Goal: Check status: Check status

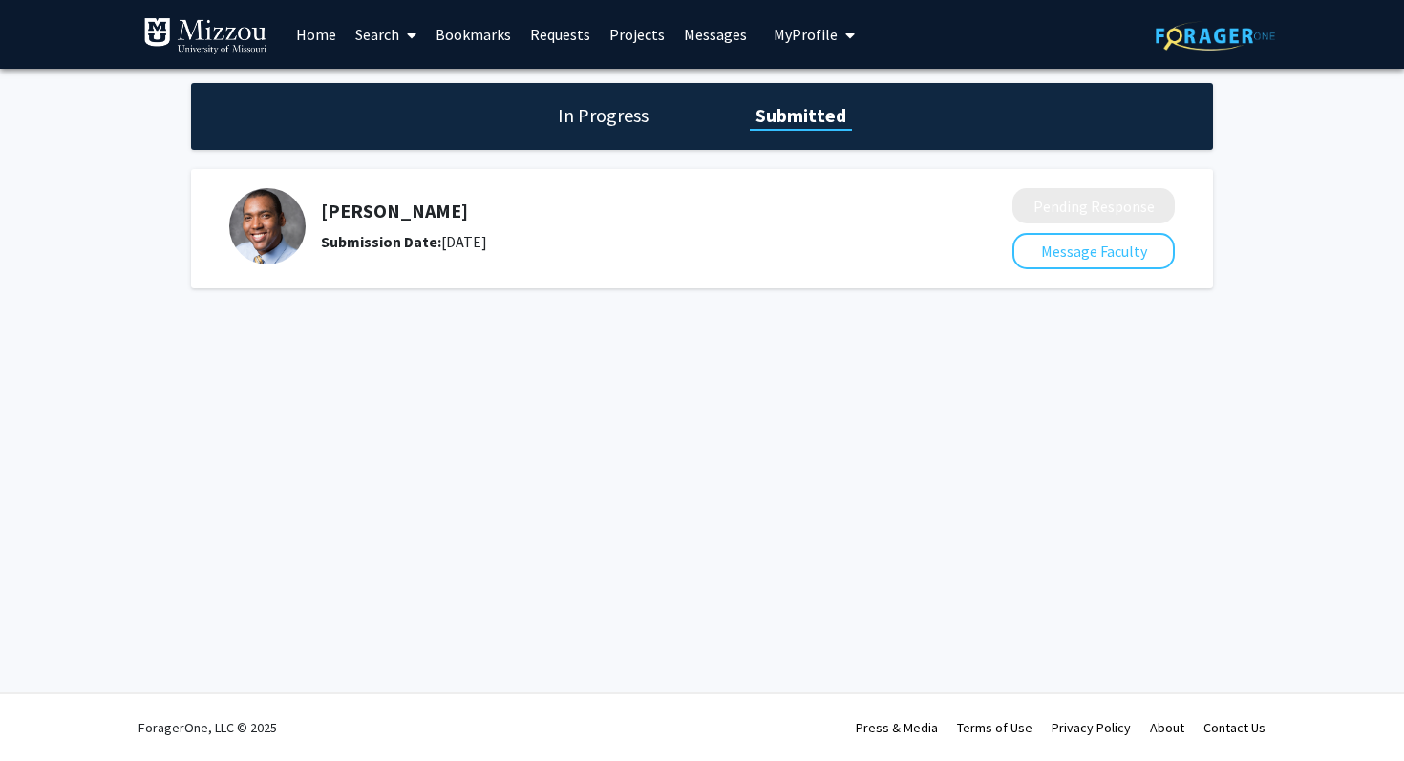
click at [492, 207] on h5 "[PERSON_NAME]" at bounding box center [616, 211] width 590 height 23
click at [577, 134] on div "In Progress Submitted" at bounding box center [702, 116] width 1022 height 67
click at [596, 118] on h1 "In Progress" at bounding box center [603, 115] width 102 height 27
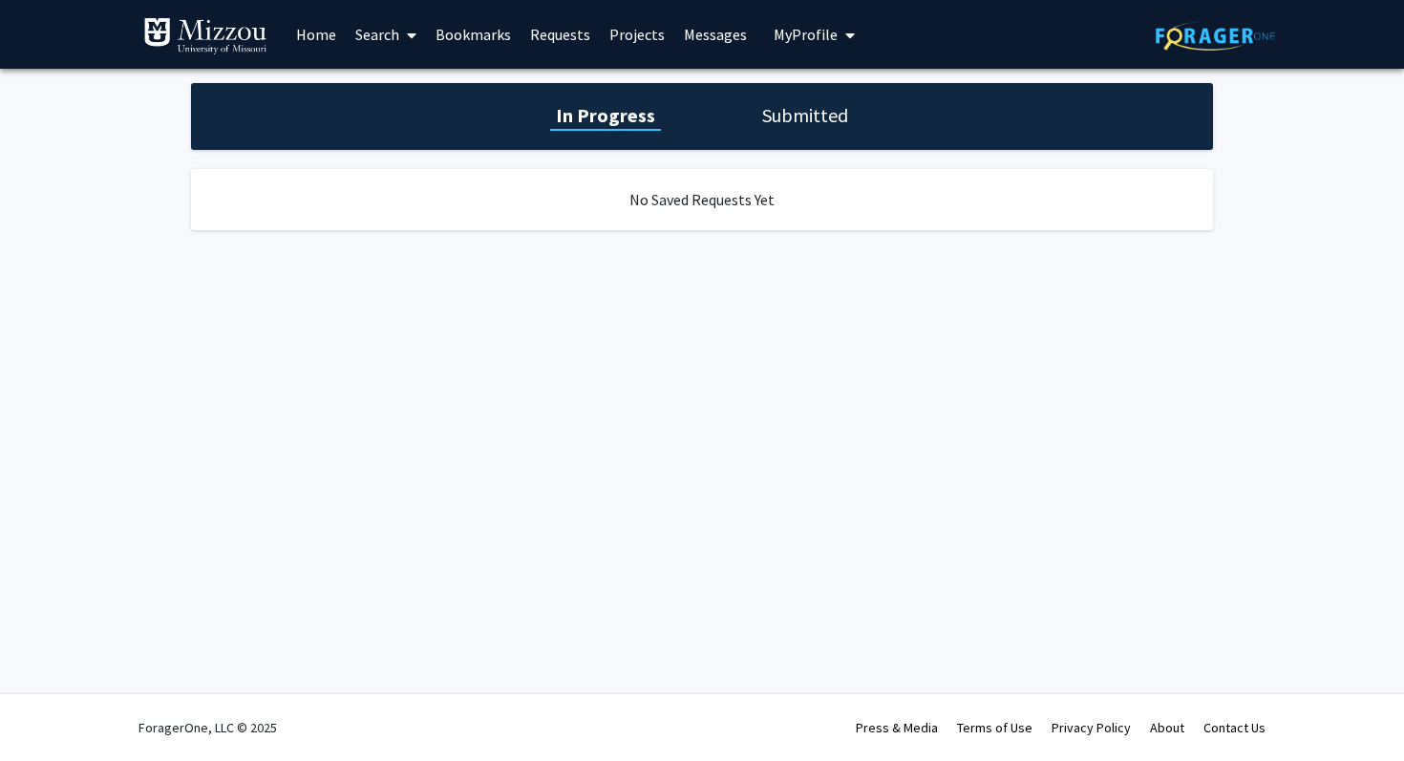
click at [563, 38] on link "Requests" at bounding box center [560, 34] width 79 height 67
click at [770, 125] on h1 "Submitted" at bounding box center [805, 115] width 97 height 27
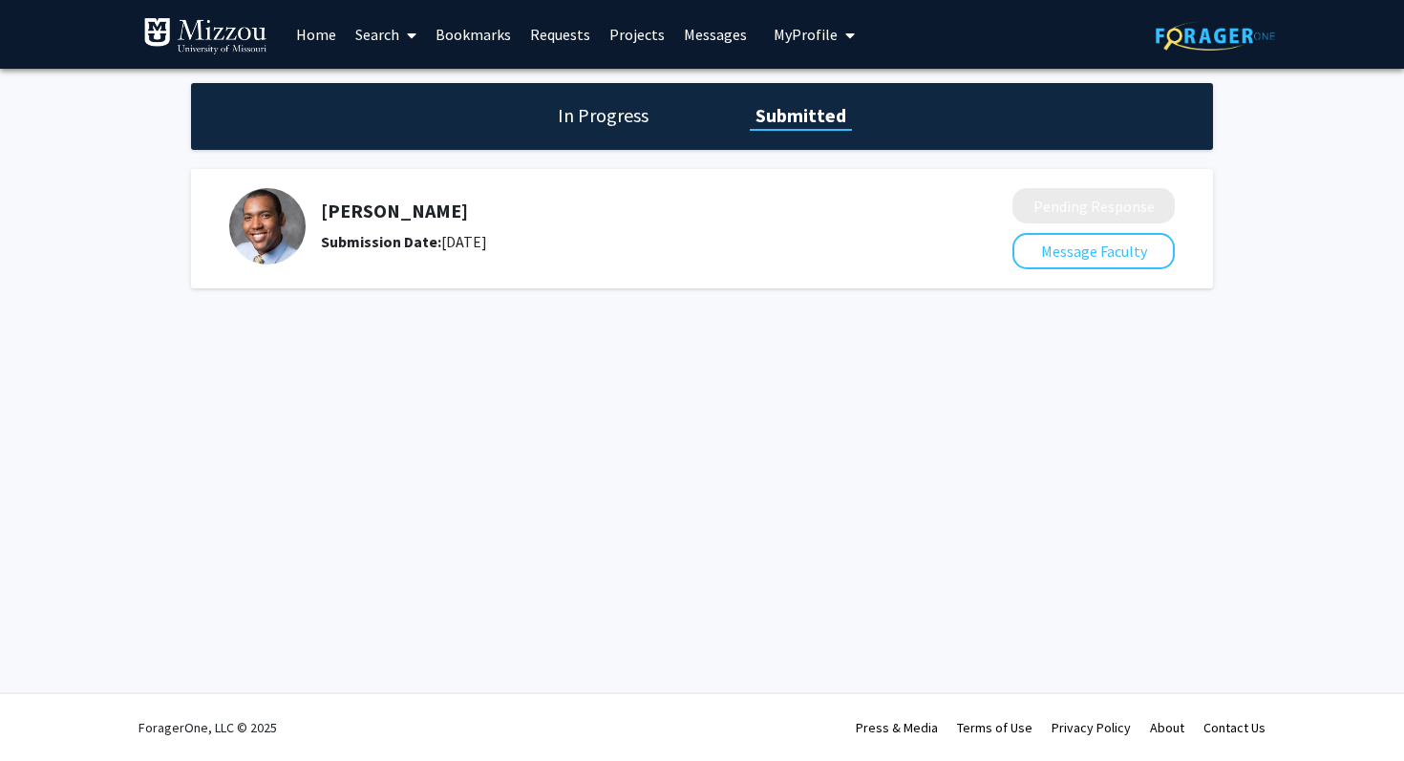
click at [317, 38] on link "Home" at bounding box center [316, 34] width 59 height 67
